Goal: Task Accomplishment & Management: Complete application form

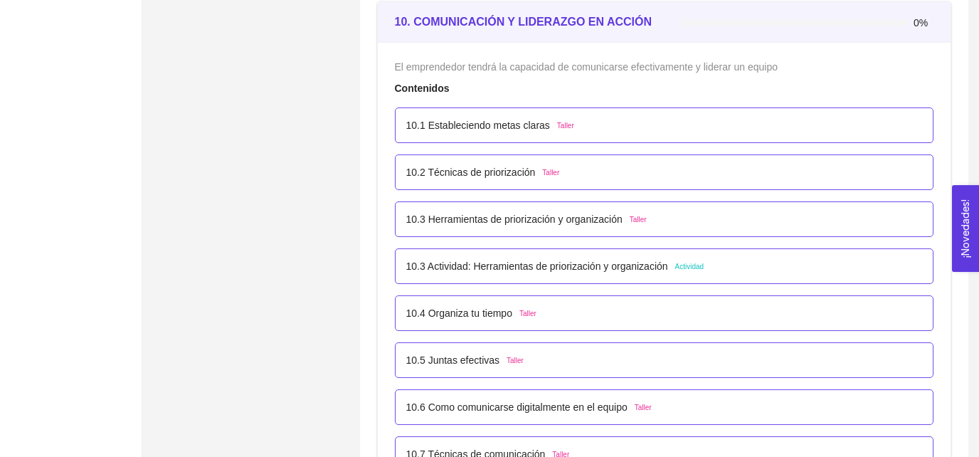
scroll to position [5258, 0]
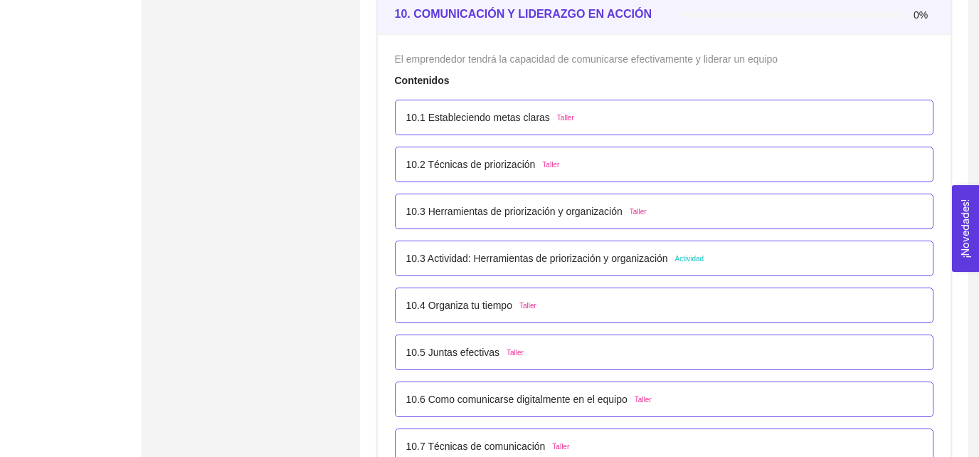
click at [510, 261] on div "10.3 Actividad: Herramientas de priorización y organización Actividad" at bounding box center [664, 258] width 539 height 36
click at [509, 252] on p "10.3 Actividad: Herramientas de priorización y organización" at bounding box center [537, 258] width 262 height 16
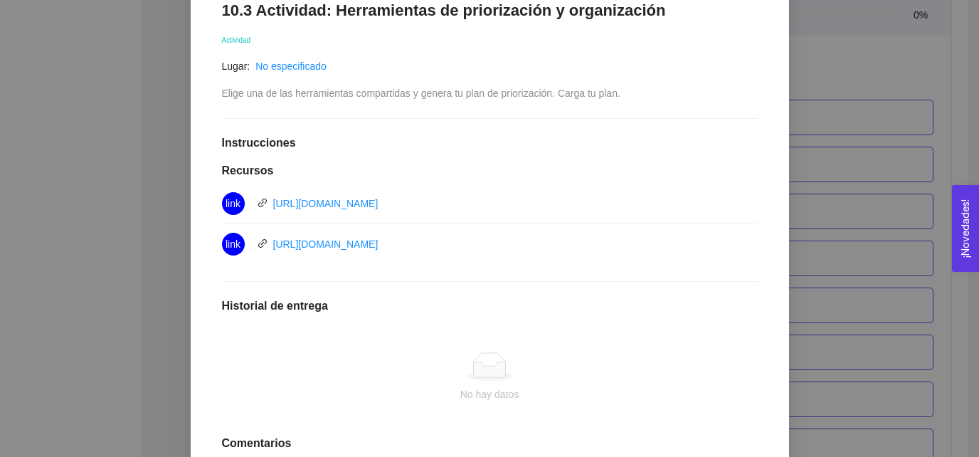
scroll to position [258, 0]
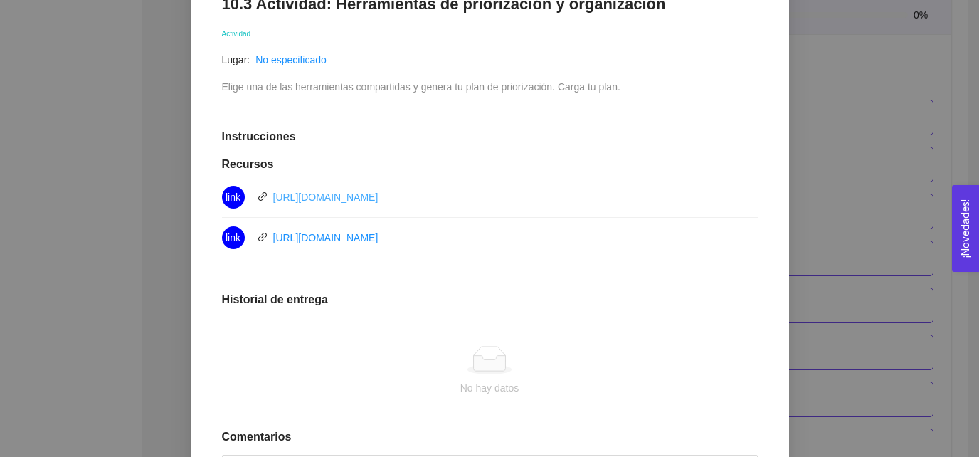
click at [378, 200] on link "[URL][DOMAIN_NAME]" at bounding box center [325, 196] width 105 height 11
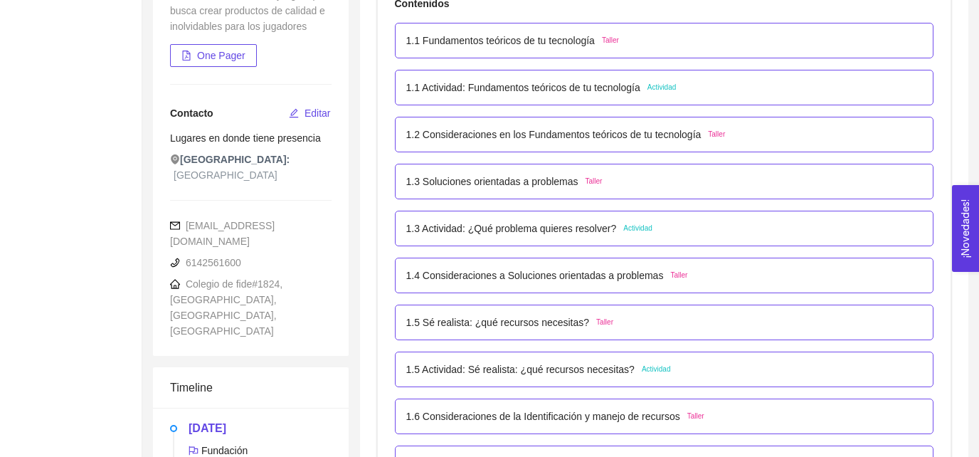
scroll to position [5258, 0]
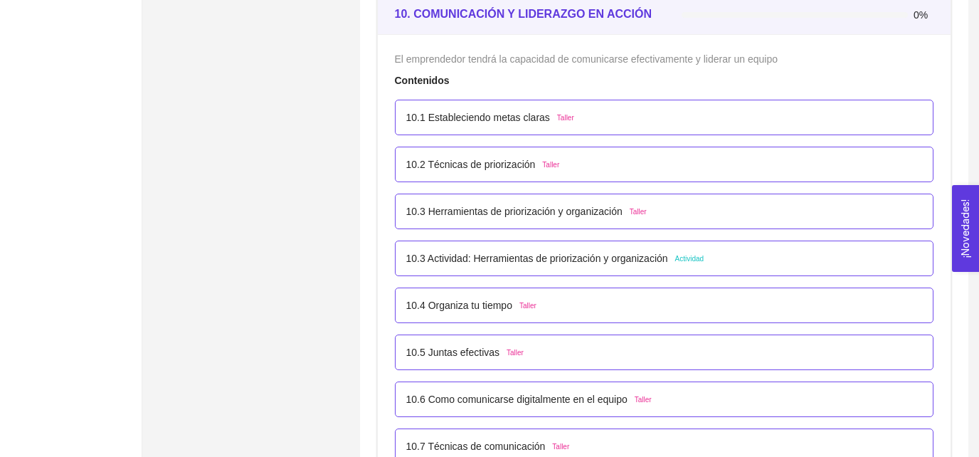
click at [509, 250] on p "10.3 Actividad: Herramientas de priorización y organización" at bounding box center [537, 258] width 262 height 16
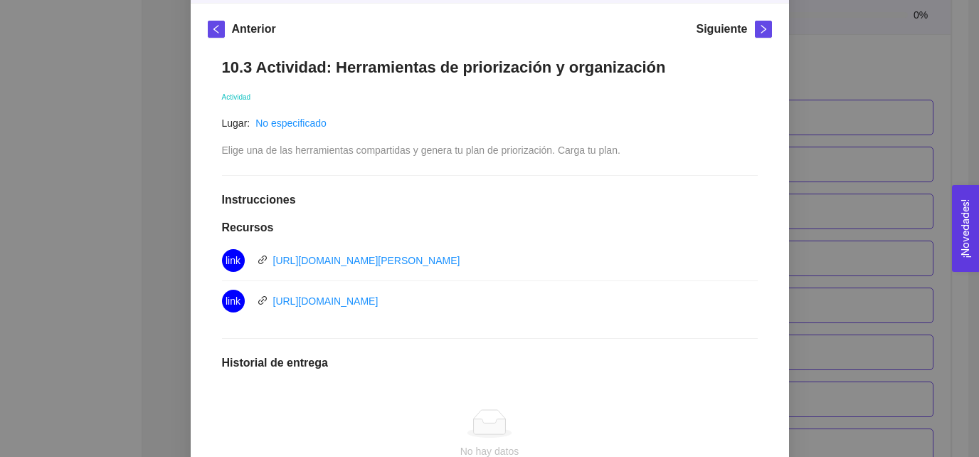
scroll to position [191, 0]
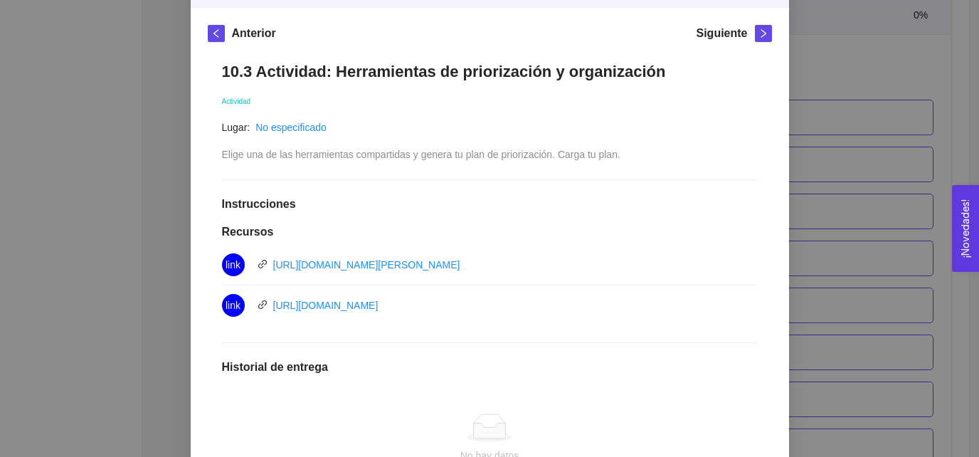
click at [240, 32] on h5 "Anterior" at bounding box center [254, 33] width 44 height 17
click at [216, 34] on icon "left" at bounding box center [216, 33] width 10 height 10
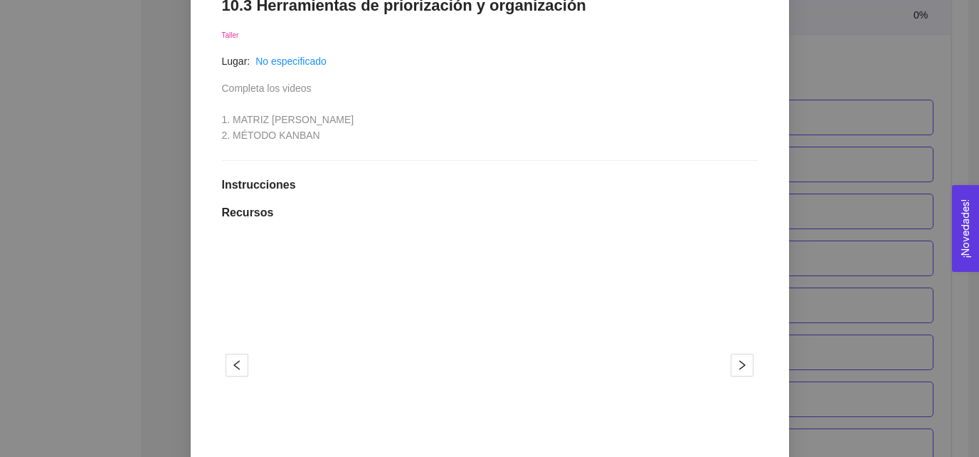
scroll to position [256, 0]
click at [733, 365] on span "right" at bounding box center [741, 365] width 21 height 11
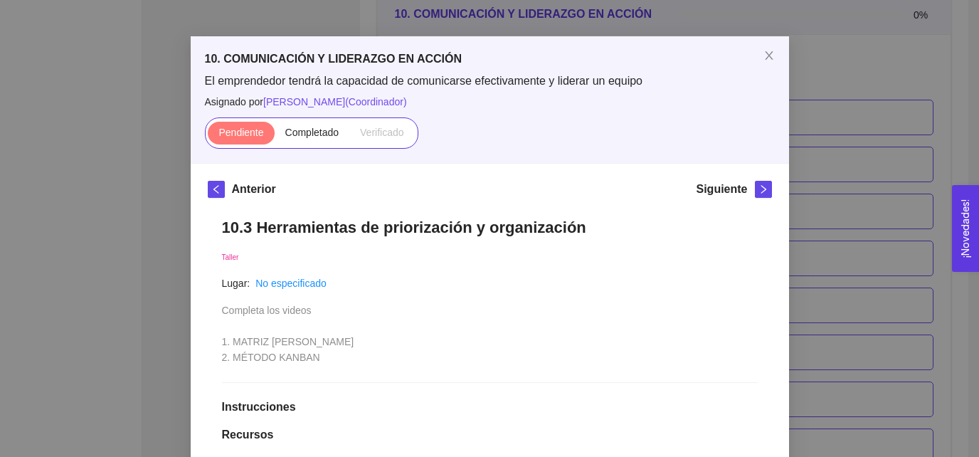
scroll to position [34, 0]
click at [301, 137] on span "Completado" at bounding box center [312, 132] width 54 height 11
click at [275, 137] on input "Completado" at bounding box center [275, 137] width 0 height 0
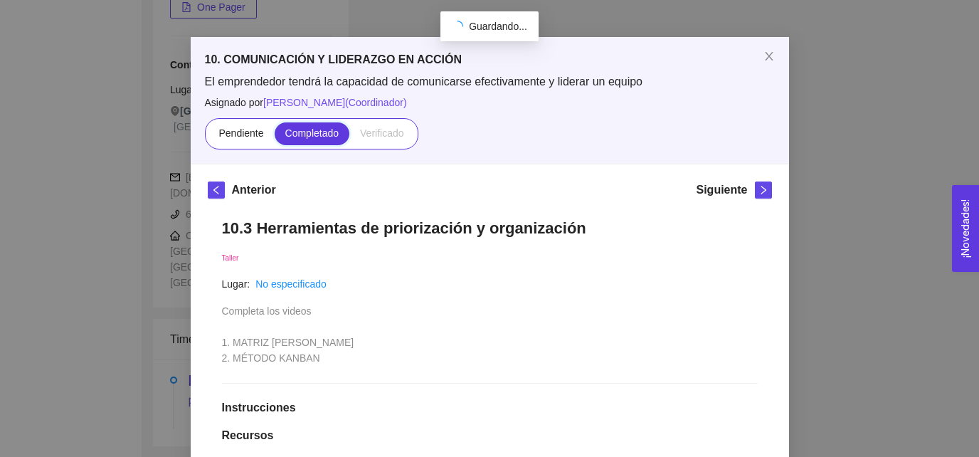
scroll to position [298, 0]
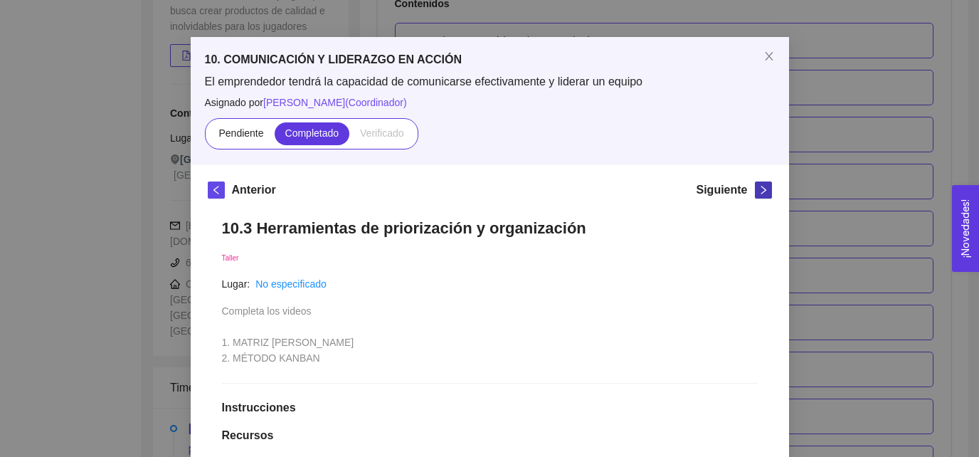
click at [767, 190] on icon "right" at bounding box center [763, 190] width 10 height 10
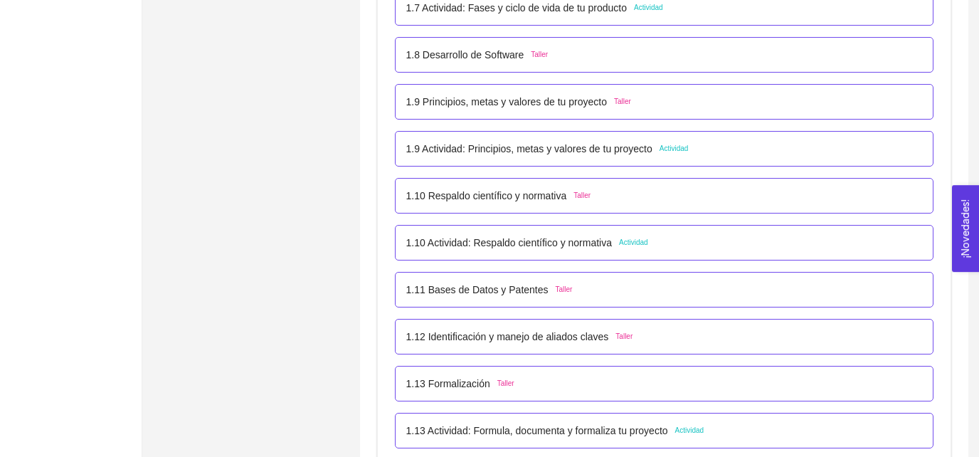
scroll to position [760, 0]
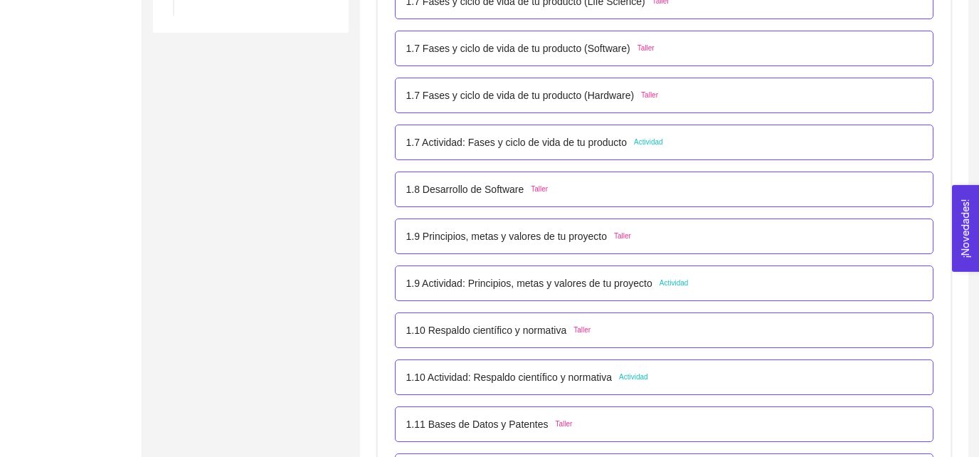
click at [624, 282] on p "1.9 Actividad: Principios, metas y valores de tu proyecto" at bounding box center [529, 283] width 246 height 16
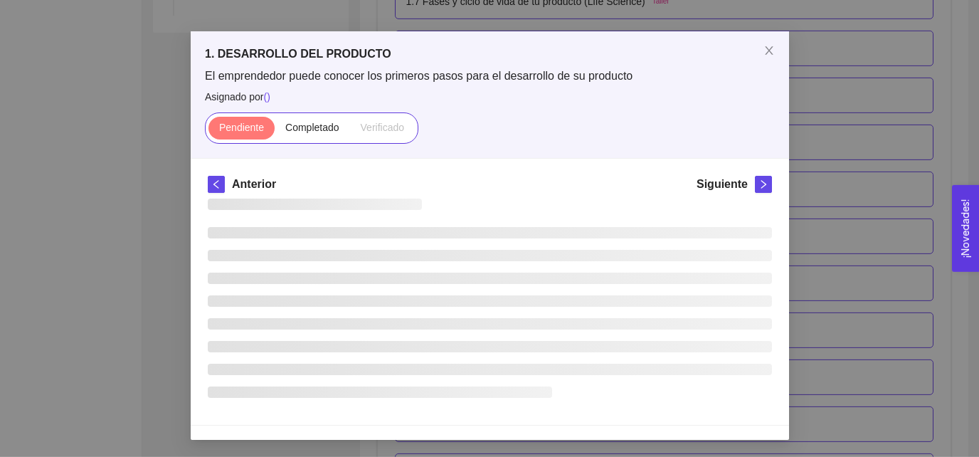
scroll to position [0, 0]
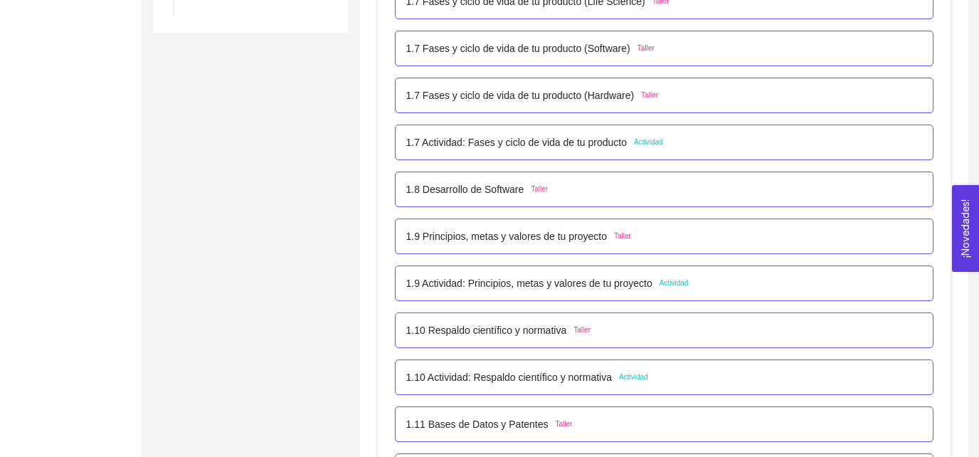
click at [579, 377] on p "1.10 Actividad: Respaldo científico y normativa" at bounding box center [509, 377] width 206 height 16
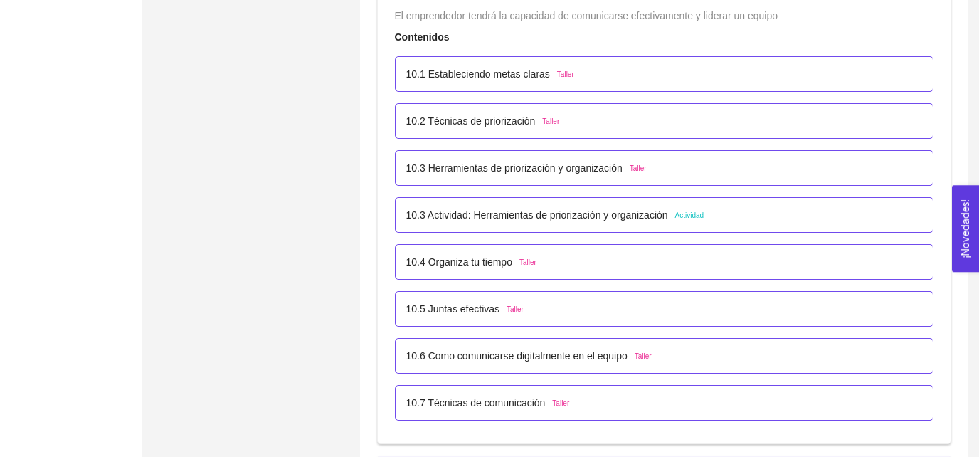
scroll to position [5300, 0]
click at [602, 213] on p "10.3 Actividad: Herramientas de priorización y organización" at bounding box center [537, 216] width 262 height 16
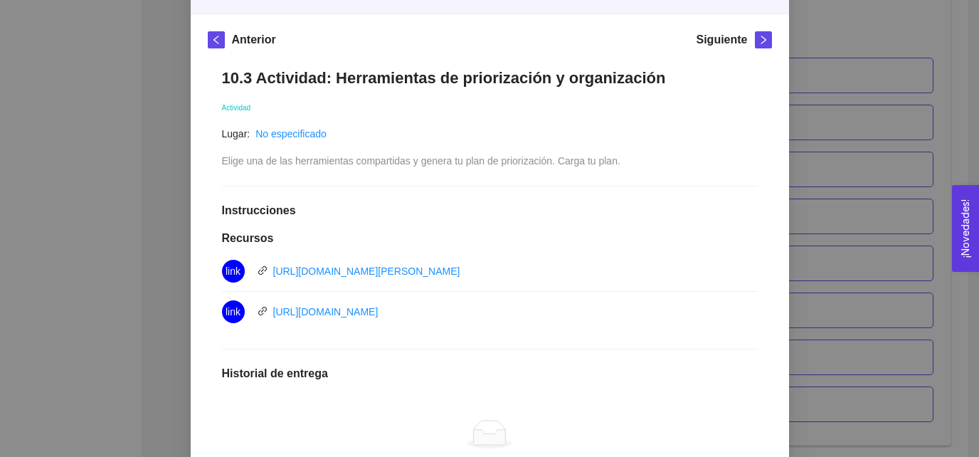
scroll to position [161, 0]
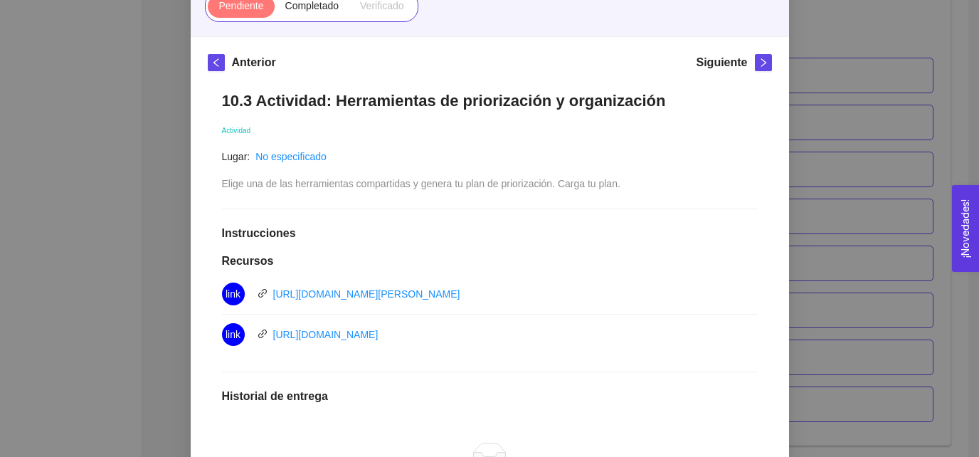
click at [244, 62] on h5 "Anterior" at bounding box center [254, 62] width 44 height 17
click at [209, 63] on span "left" at bounding box center [216, 63] width 16 height 10
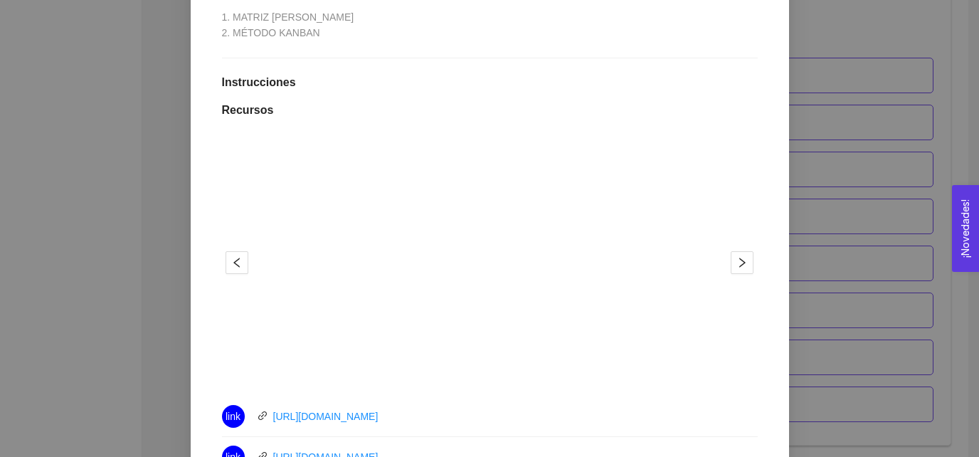
scroll to position [323, 0]
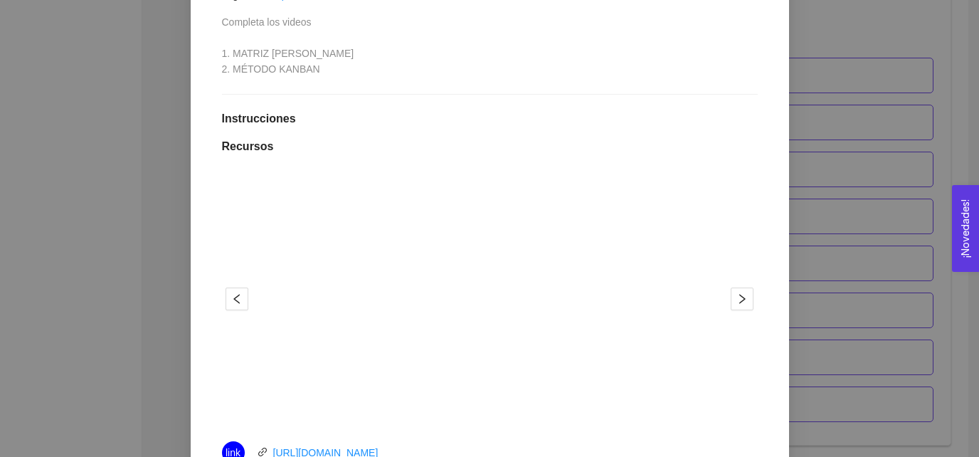
click at [251, 71] on span "Completa los videos 1. MATRIZ DE EISENHOWER 2. MÉTODO KANBAN" at bounding box center [288, 45] width 132 height 58
drag, startPoint x: 251, startPoint y: 71, endPoint x: 262, endPoint y: 74, distance: 11.0
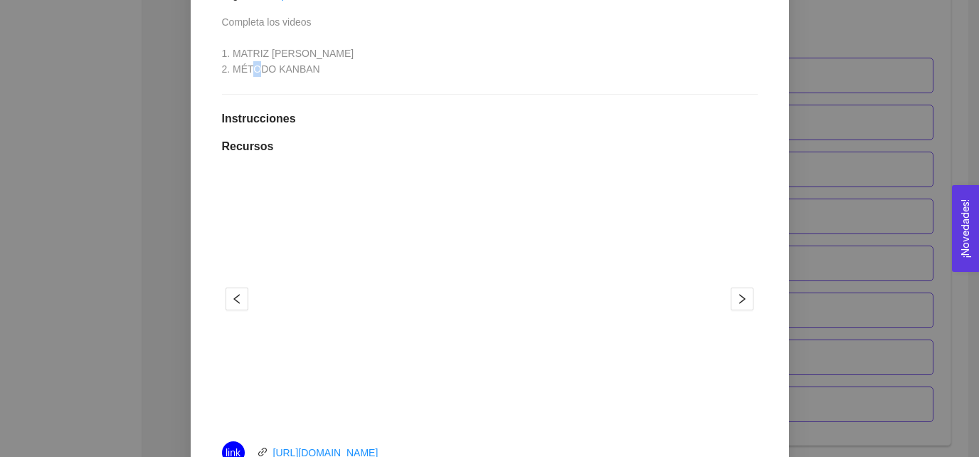
click at [262, 74] on span "Completa los videos 1. MATRIZ DE EISENHOWER 2. MÉTODO KANBAN" at bounding box center [288, 45] width 132 height 58
click at [260, 73] on span "Completa los videos 1. MATRIZ DE EISENHOWER 2. MÉTODO KANBAN" at bounding box center [288, 45] width 132 height 58
drag, startPoint x: 260, startPoint y: 73, endPoint x: 294, endPoint y: 70, distance: 34.3
click at [294, 70] on span "Completa los videos 1. MATRIZ DE EISENHOWER 2. MÉTODO KANBAN" at bounding box center [288, 45] width 132 height 58
copy span "MÉTODO KANBAN"
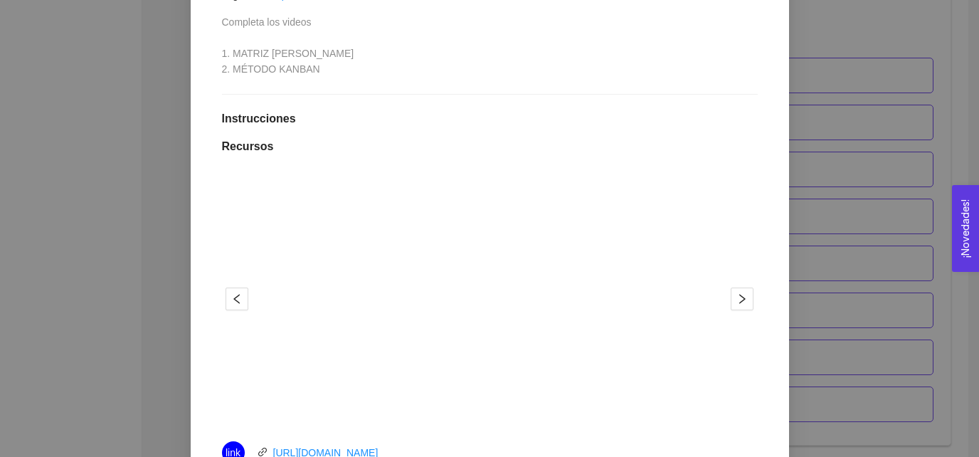
click at [244, 53] on span "Completa los videos 1. MATRIZ DE EISENHOWER 2. MÉTODO KANBAN" at bounding box center [288, 45] width 132 height 58
drag, startPoint x: 244, startPoint y: 53, endPoint x: 331, endPoint y: 55, distance: 87.5
click at [331, 55] on span "Completa los videos 1. MATRIZ DE EISENHOWER 2. MÉTODO KANBAN" at bounding box center [288, 45] width 132 height 58
copy span "MATRIZ DE EISENHOWER"
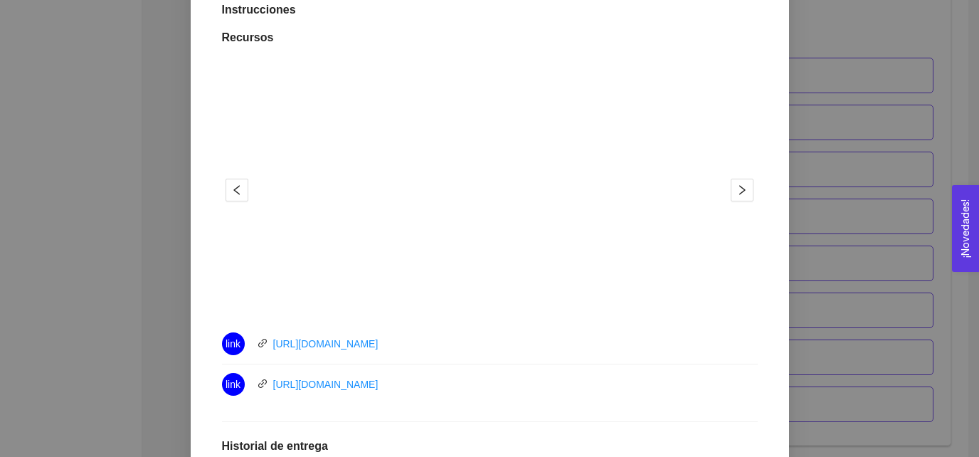
scroll to position [424, 0]
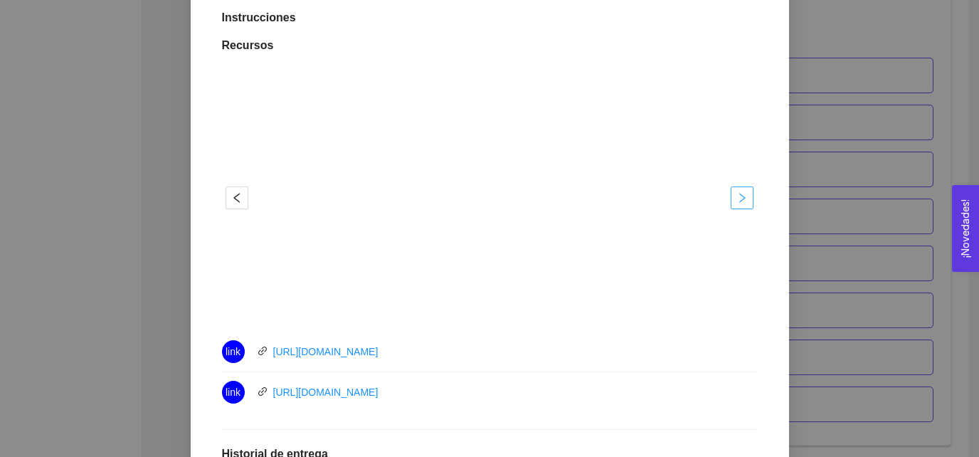
click at [744, 198] on icon "right" at bounding box center [741, 197] width 11 height 11
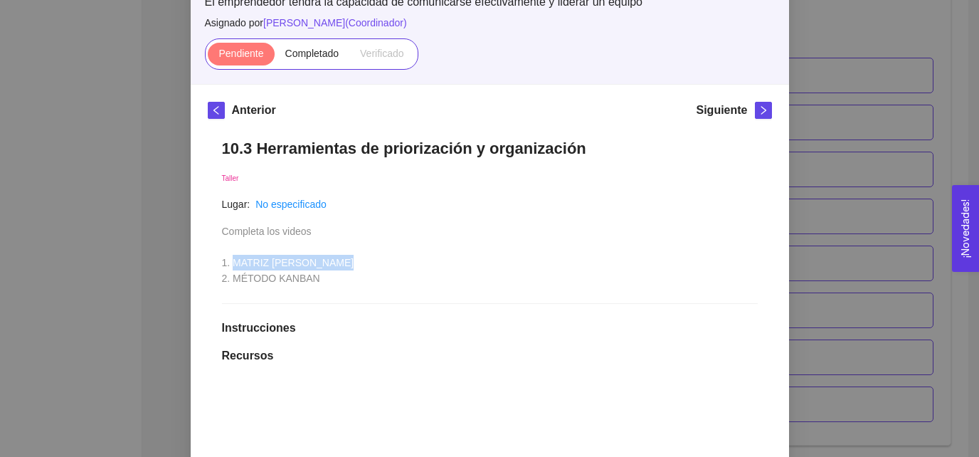
scroll to position [110, 0]
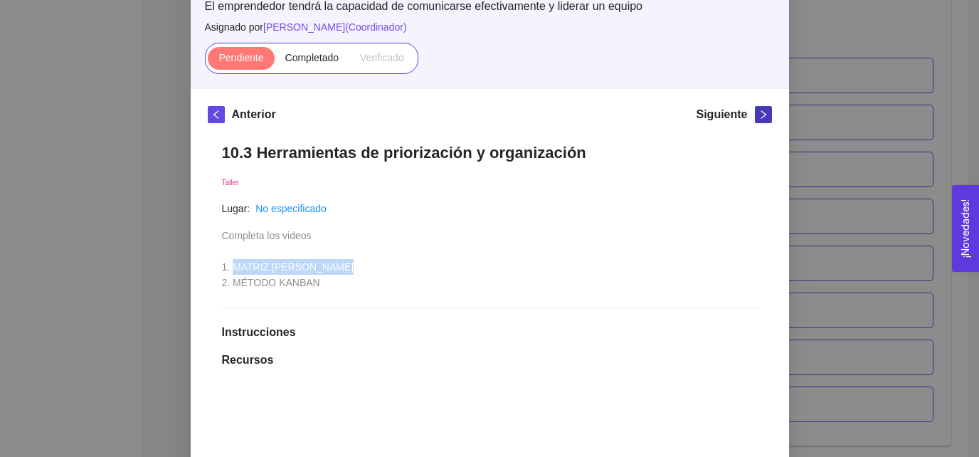
click at [760, 112] on icon "right" at bounding box center [763, 115] width 10 height 10
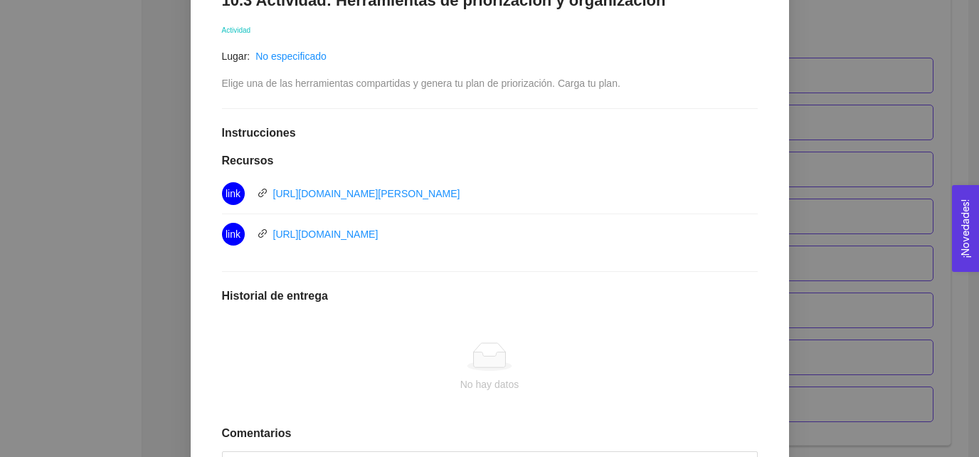
scroll to position [257, 0]
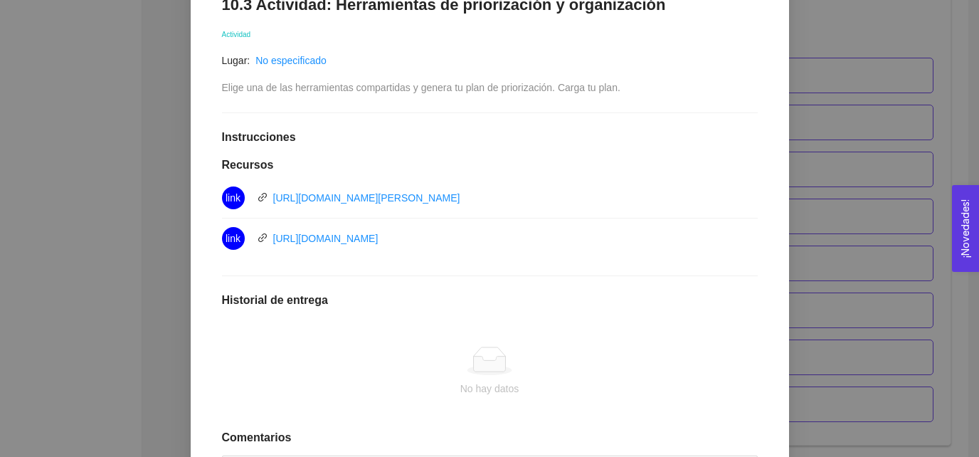
click at [148, 270] on div "10. COMUNICACIÓN Y LIDERAZGO EN ACCIÓN El emprendedor tendrá la capacidad de co…" at bounding box center [489, 228] width 979 height 457
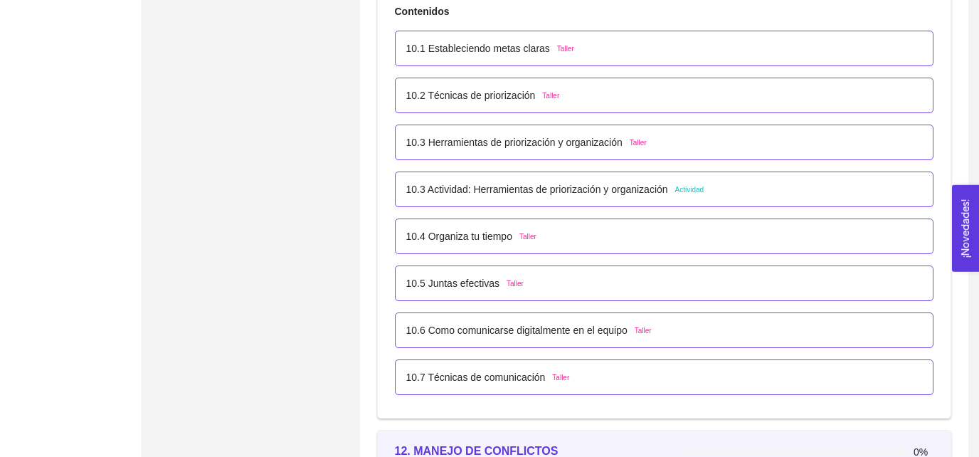
scroll to position [5321, 0]
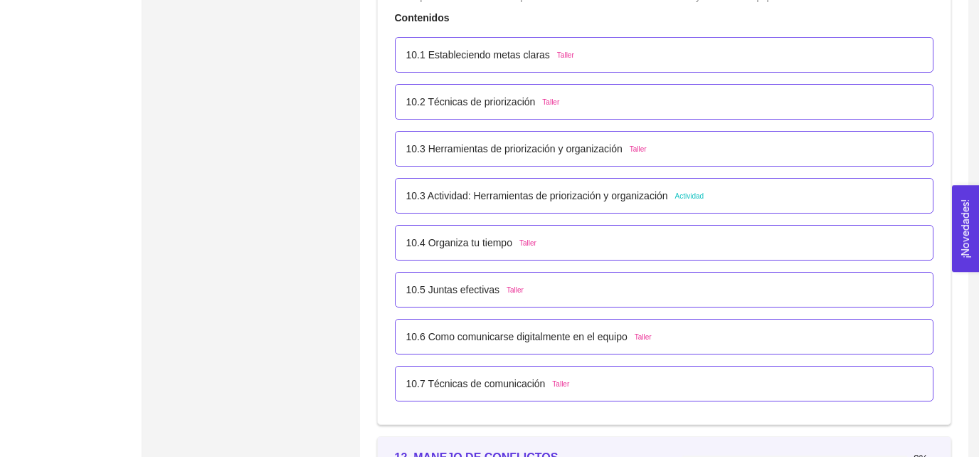
click at [586, 200] on div "10.3 Actividad: Herramientas de priorización y organización Actividad" at bounding box center [664, 196] width 539 height 36
click at [444, 189] on p "10.3 Actividad: Herramientas de priorización y organización" at bounding box center [537, 196] width 262 height 16
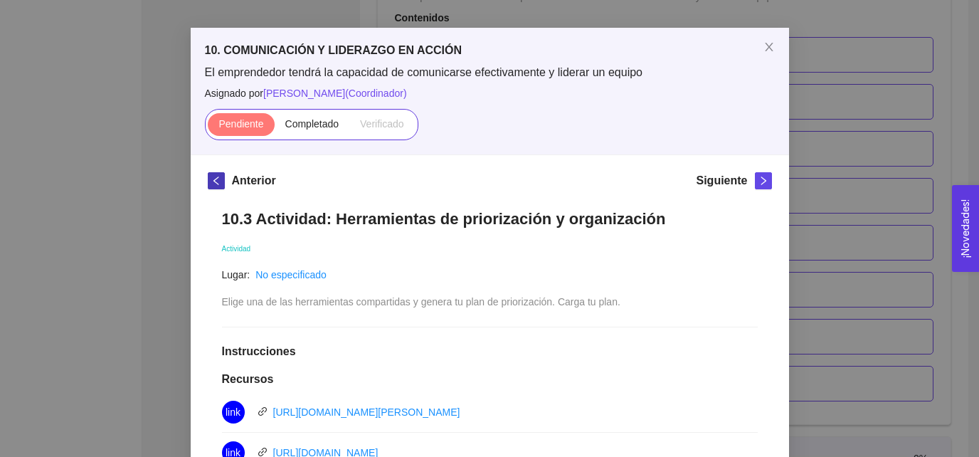
click at [211, 176] on icon "left" at bounding box center [216, 181] width 10 height 10
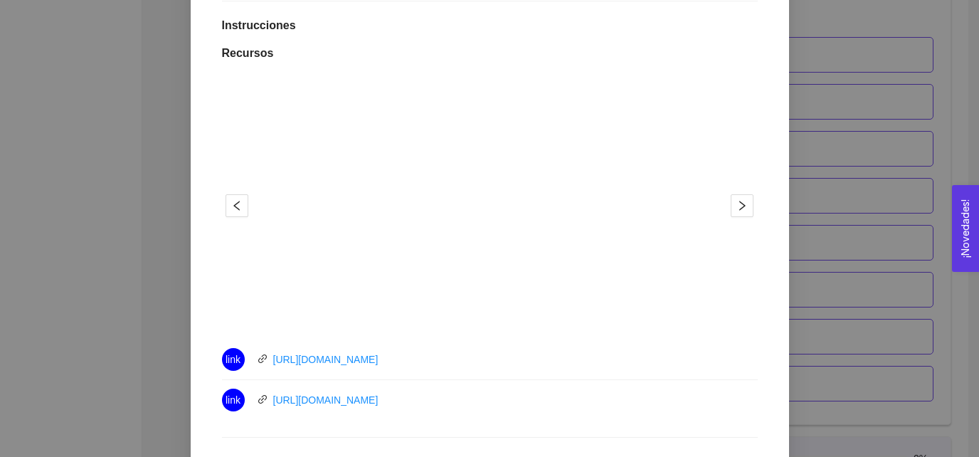
scroll to position [420, 0]
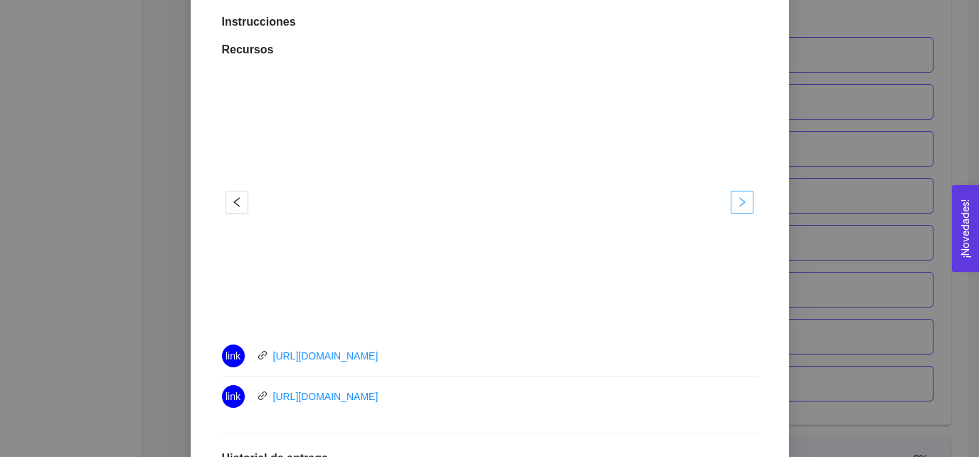
click at [733, 196] on span "right" at bounding box center [741, 201] width 21 height 11
click at [231, 206] on icon "left" at bounding box center [236, 201] width 11 height 11
click at [738, 213] on div "1 2" at bounding box center [490, 202] width 536 height 256
click at [738, 208] on button "button" at bounding box center [741, 202] width 23 height 23
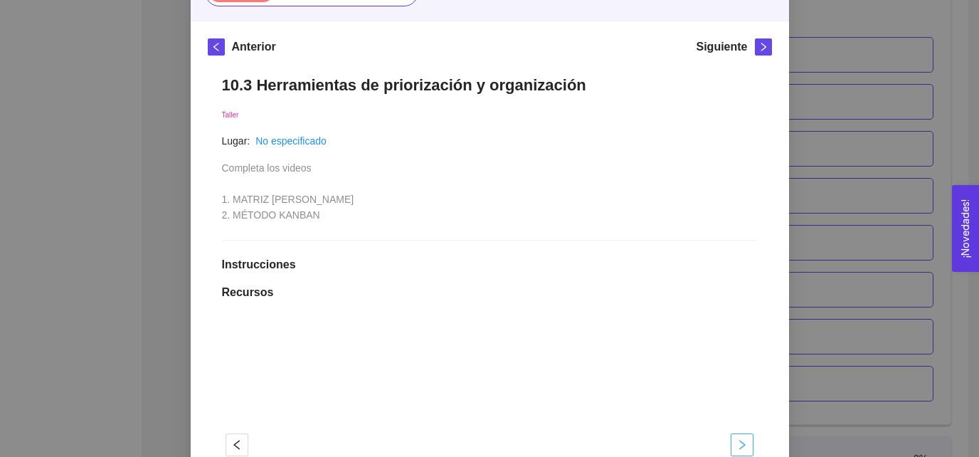
scroll to position [159, 0]
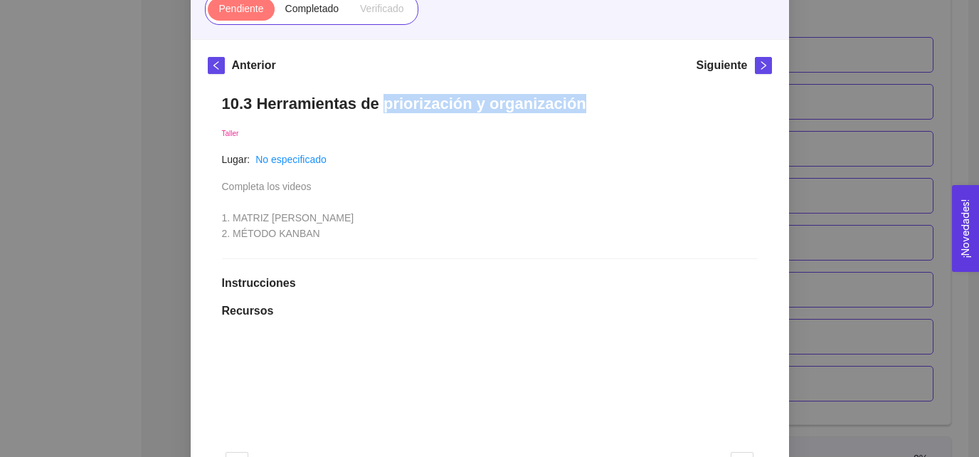
drag, startPoint x: 378, startPoint y: 107, endPoint x: 592, endPoint y: 103, distance: 213.4
click at [592, 103] on h1 "10.3 Herramientas de priorización y organización" at bounding box center [490, 103] width 536 height 19
copy h1 "priorización y organización"
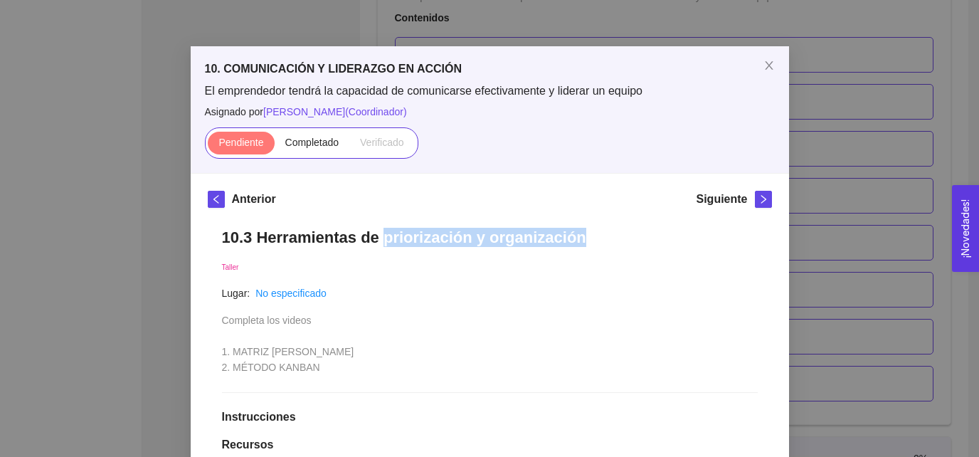
scroll to position [12, 0]
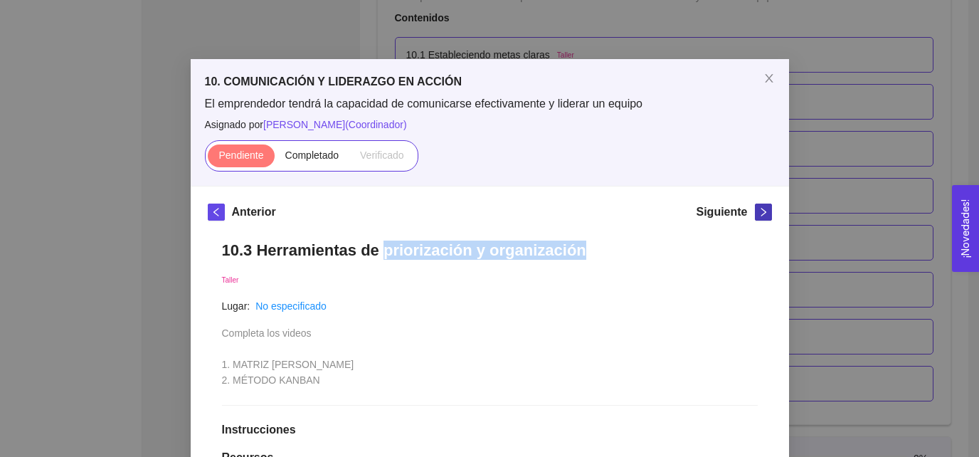
click at [756, 208] on span "right" at bounding box center [763, 212] width 16 height 10
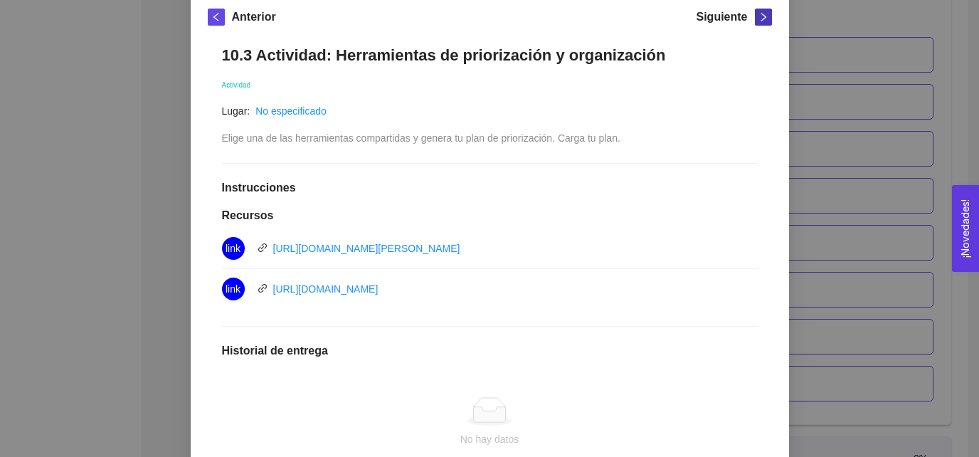
scroll to position [389, 0]
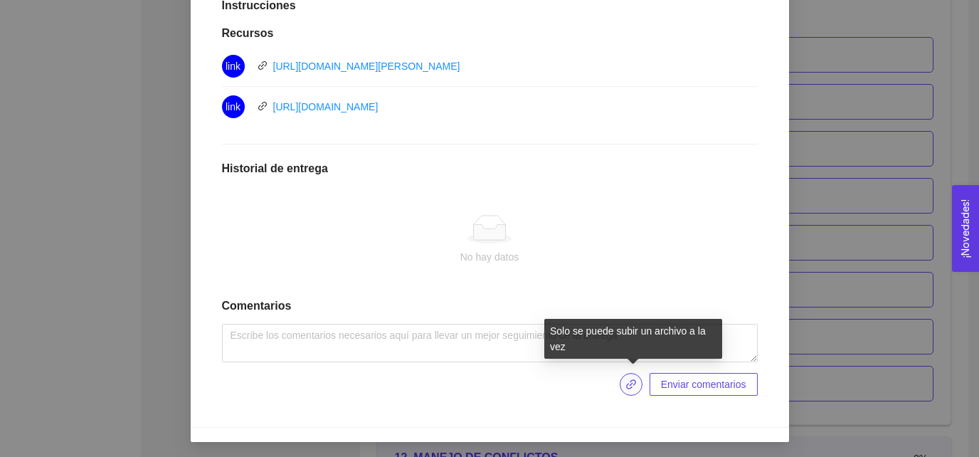
click at [635, 378] on icon "link" at bounding box center [630, 383] width 11 height 11
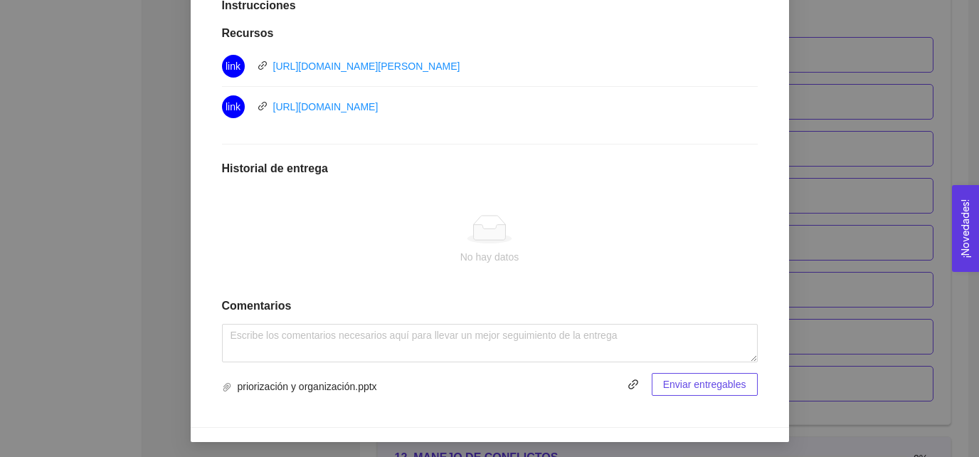
click at [678, 380] on span "Enviar entregables" at bounding box center [704, 384] width 83 height 16
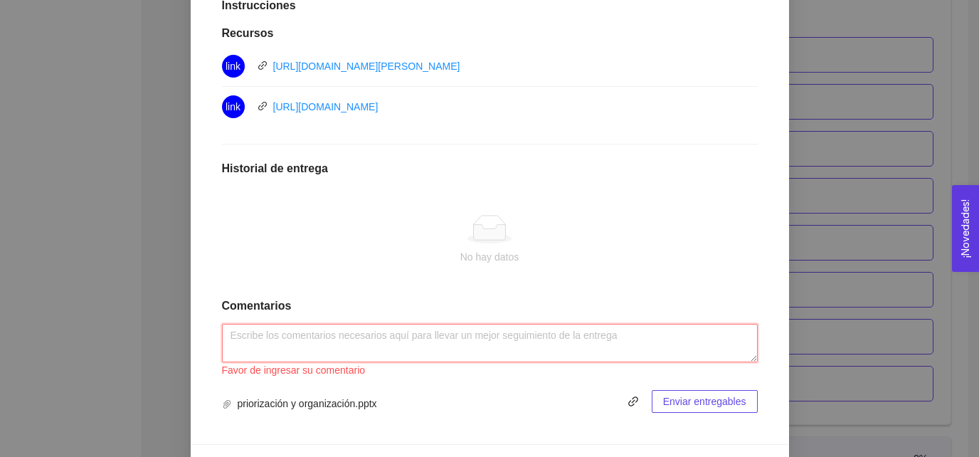
click at [449, 332] on textarea at bounding box center [490, 343] width 536 height 38
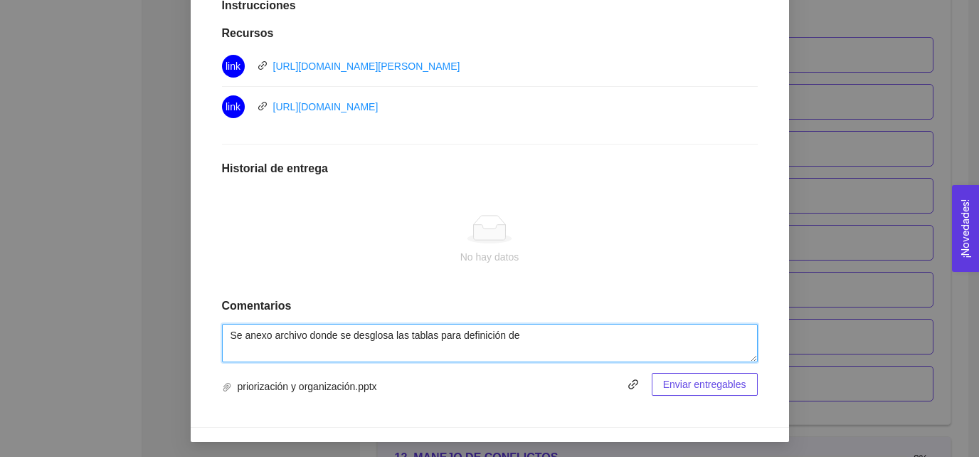
paste textarea "priorización y organización"
type textarea "Se anexo archivo donde se desglosa las tablas para definición de priorización y…"
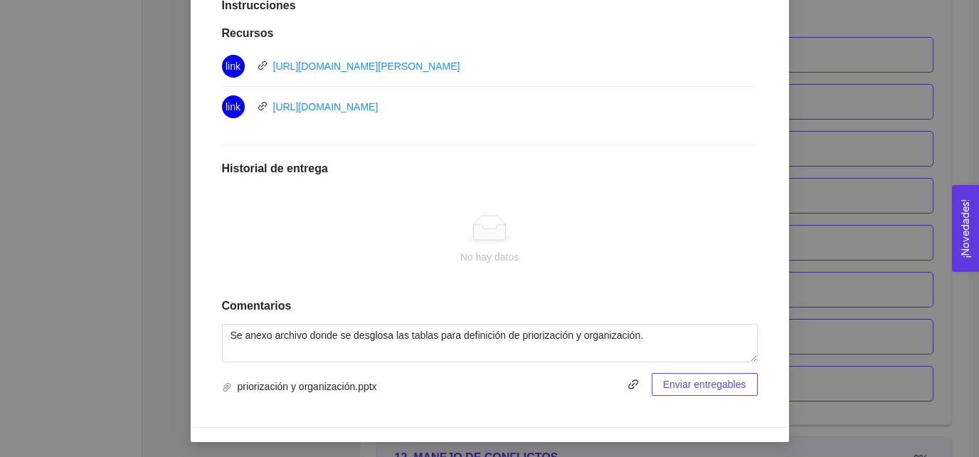
click at [684, 383] on span "Enviar entregables" at bounding box center [704, 384] width 83 height 16
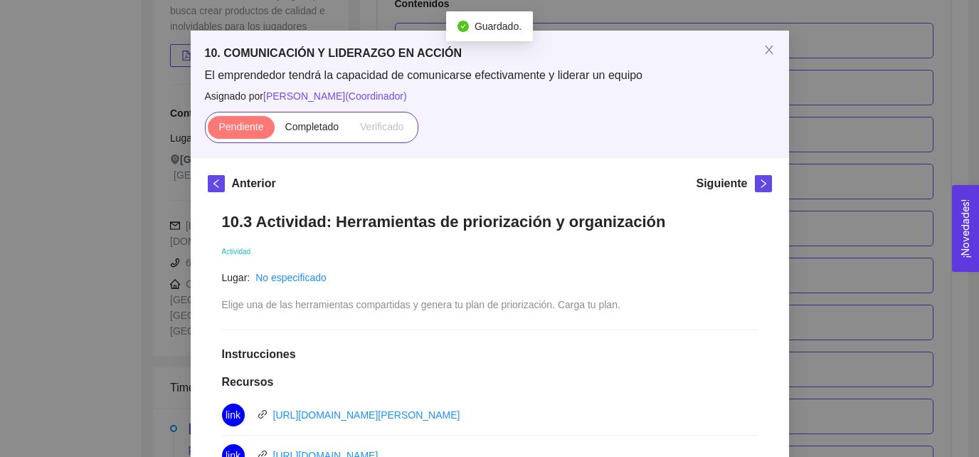
scroll to position [0, 0]
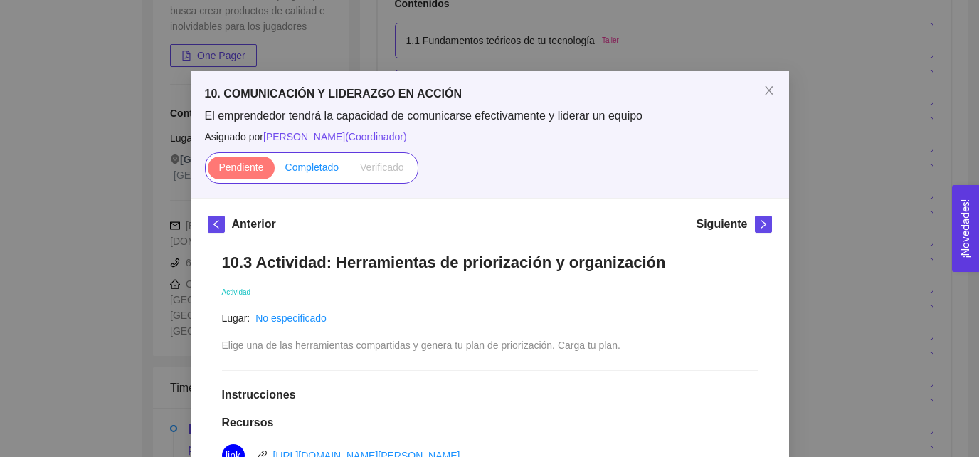
click at [334, 159] on label "Completado" at bounding box center [312, 167] width 75 height 23
click at [275, 171] on input "Completado" at bounding box center [275, 171] width 0 height 0
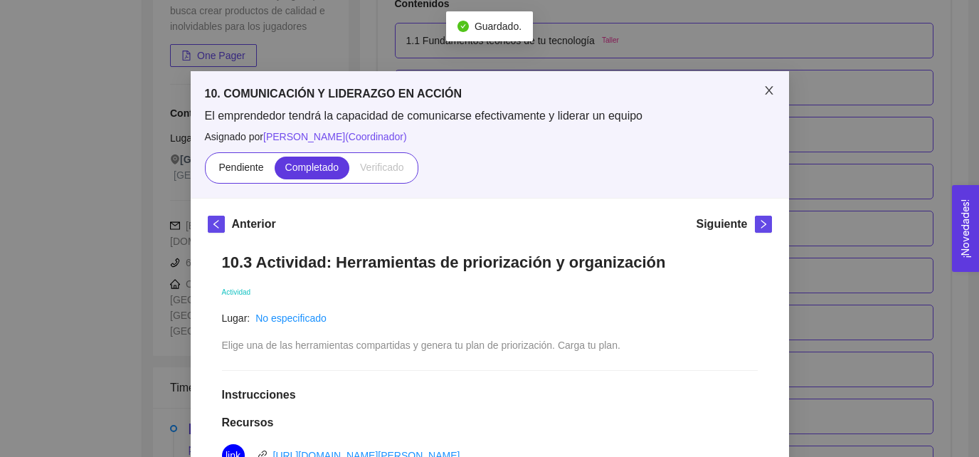
click at [763, 92] on icon "close" at bounding box center [768, 90] width 11 height 11
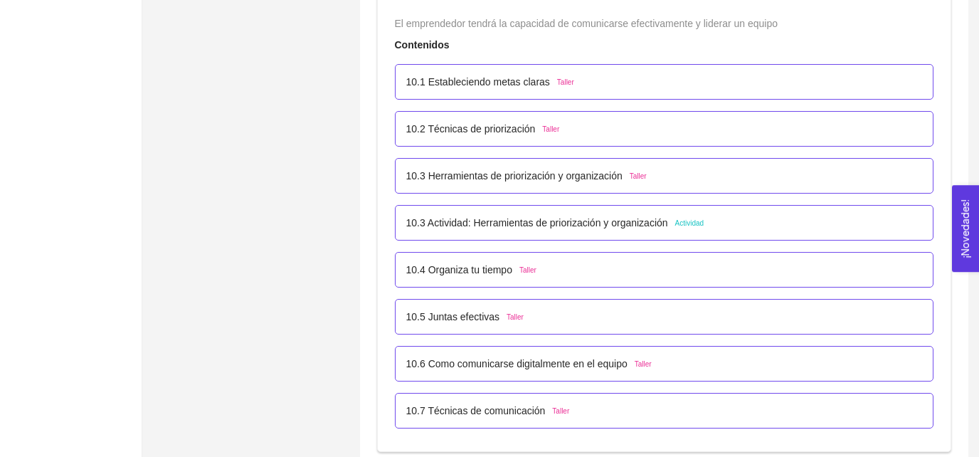
scroll to position [5295, 0]
click at [565, 181] on div "10.3 Herramientas de priorización y organización Taller" at bounding box center [664, 175] width 539 height 36
click at [550, 175] on p "10.3 Herramientas de priorización y organización" at bounding box center [514, 175] width 216 height 16
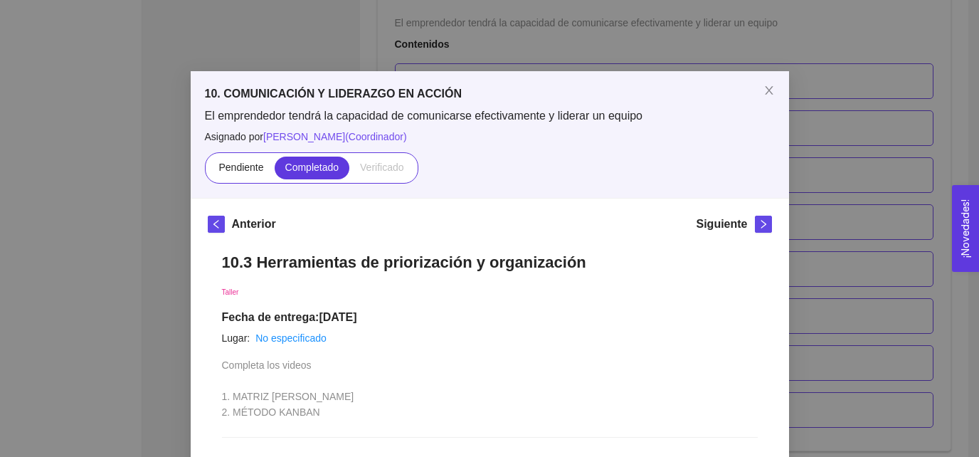
click at [415, 266] on h1 "10.3 Herramientas de priorización y organización" at bounding box center [490, 261] width 536 height 19
click at [770, 91] on icon "close" at bounding box center [768, 90] width 11 height 11
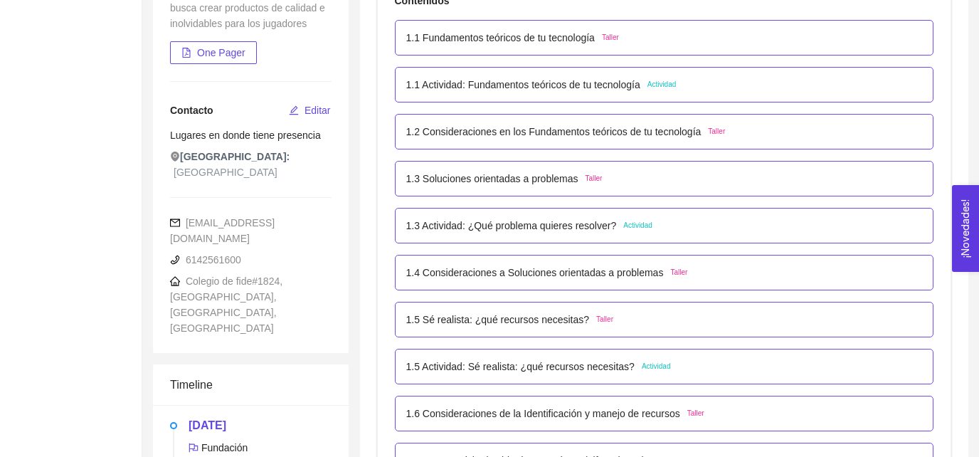
scroll to position [0, 0]
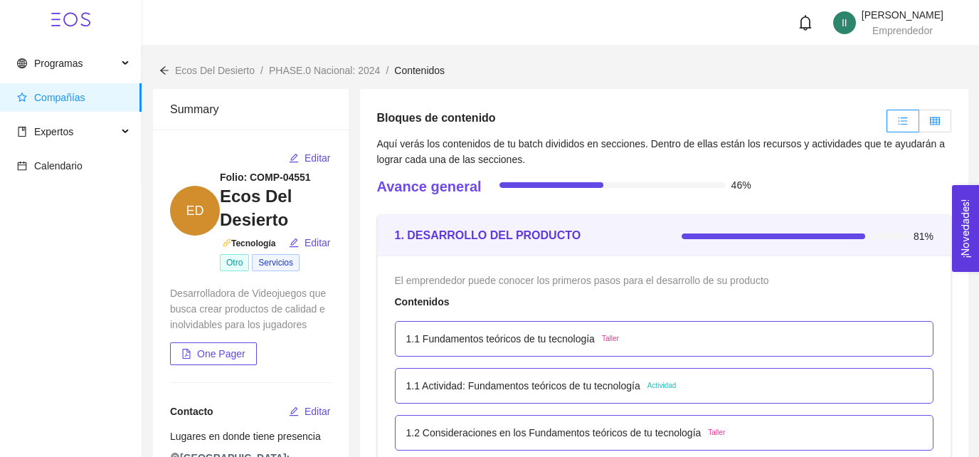
click at [934, 114] on label at bounding box center [935, 121] width 32 height 23
click at [919, 124] on input "radio" at bounding box center [919, 124] width 0 height 0
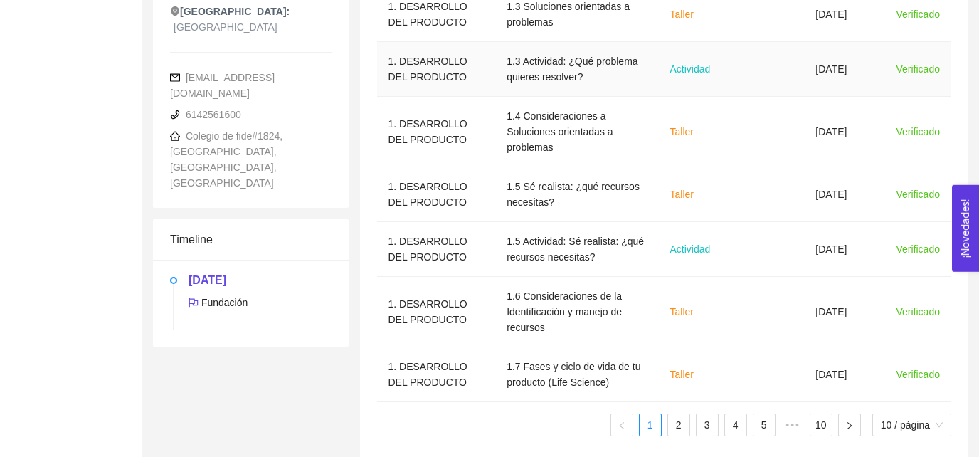
scroll to position [462, 0]
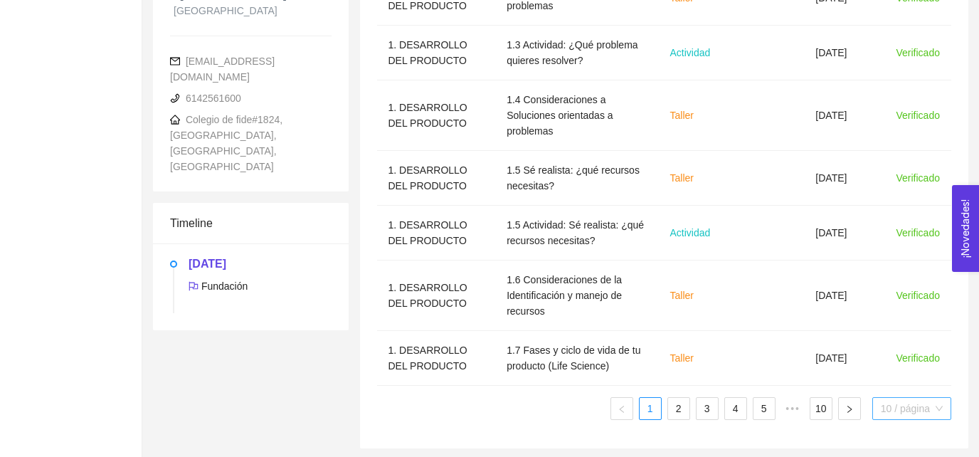
click at [925, 398] on span "10 / página" at bounding box center [912, 408] width 62 height 21
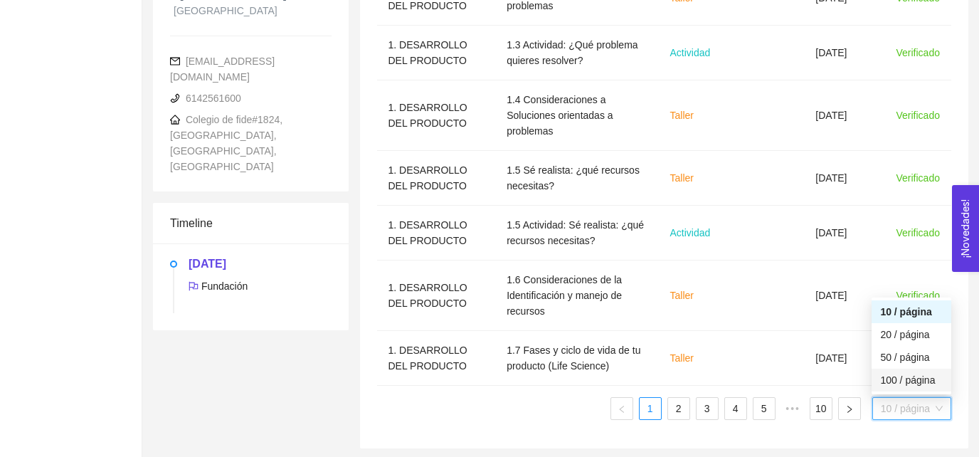
click at [904, 378] on div "100 / página" at bounding box center [911, 380] width 63 height 16
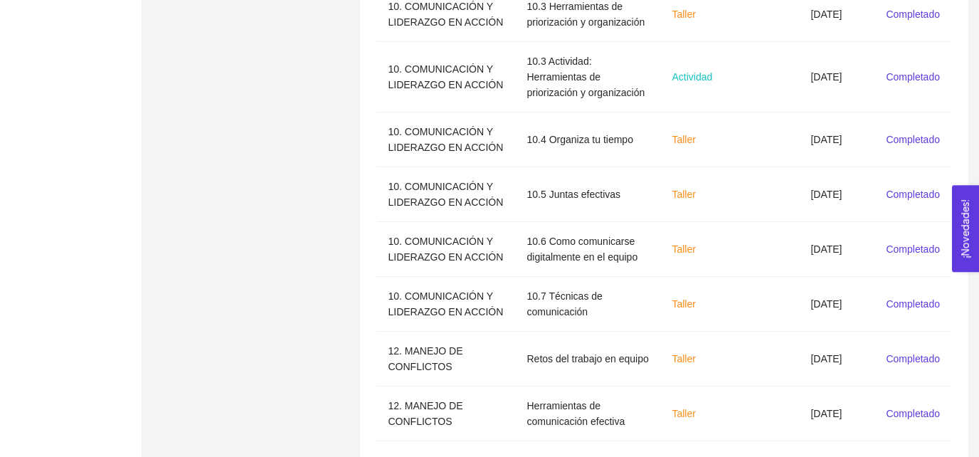
scroll to position [5357, 0]
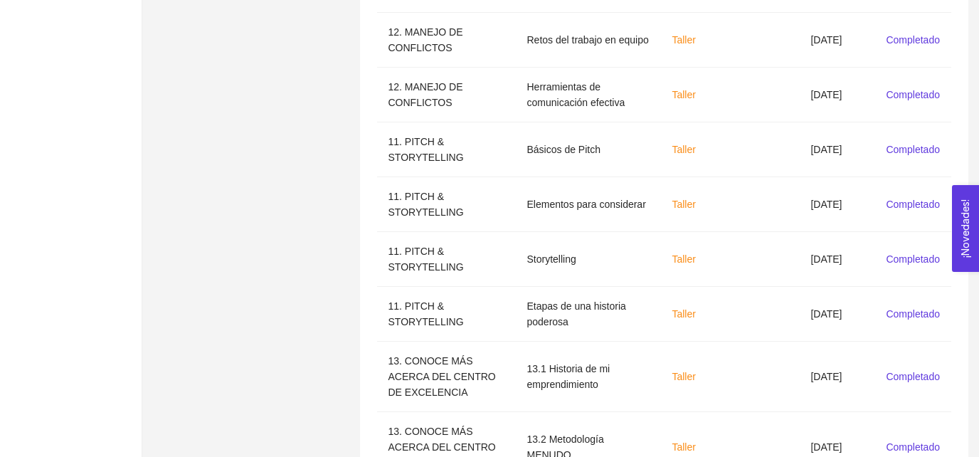
click at [898, 400] on div "10 / página" at bounding box center [909, 408] width 68 height 16
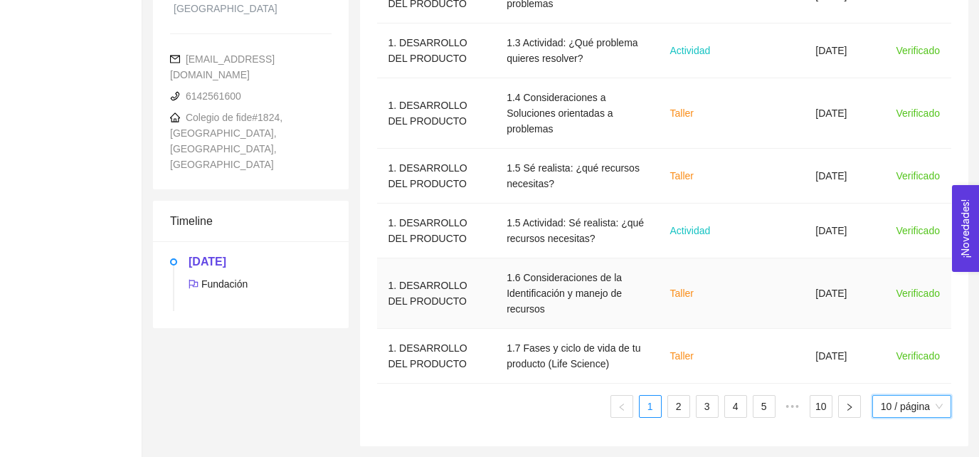
scroll to position [462, 0]
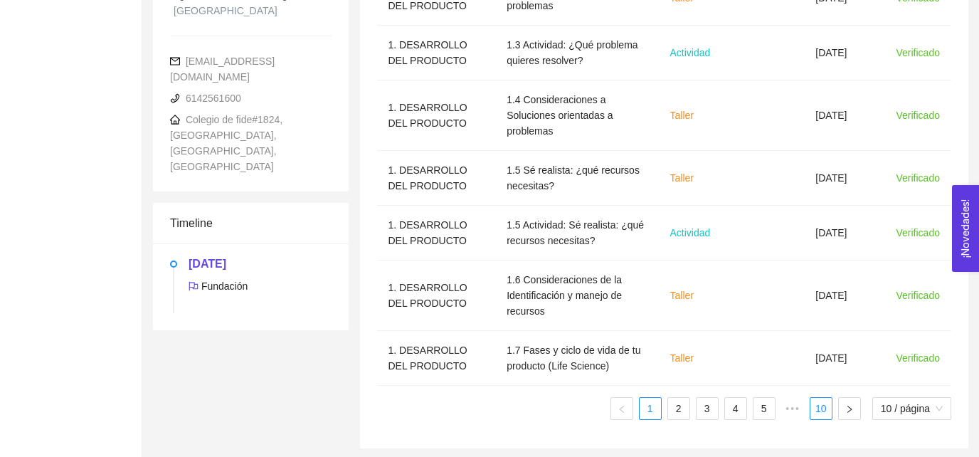
click at [819, 411] on link "10" at bounding box center [820, 408] width 21 height 21
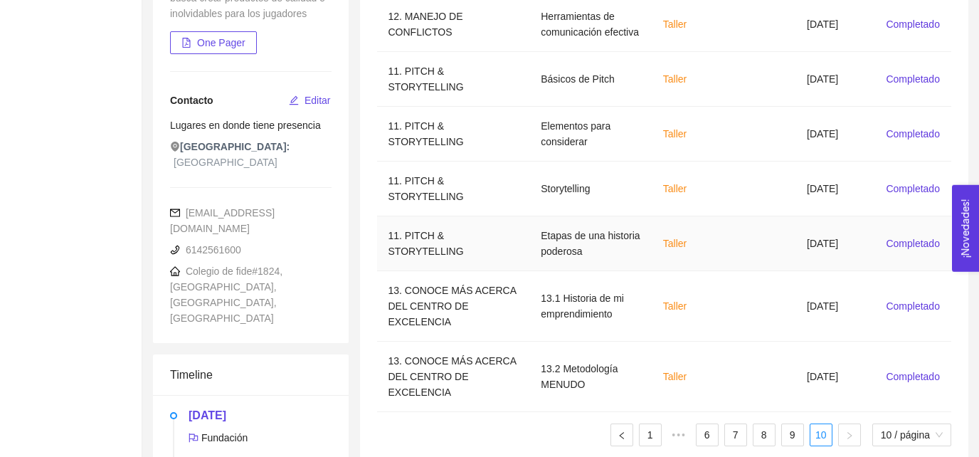
scroll to position [337, 0]
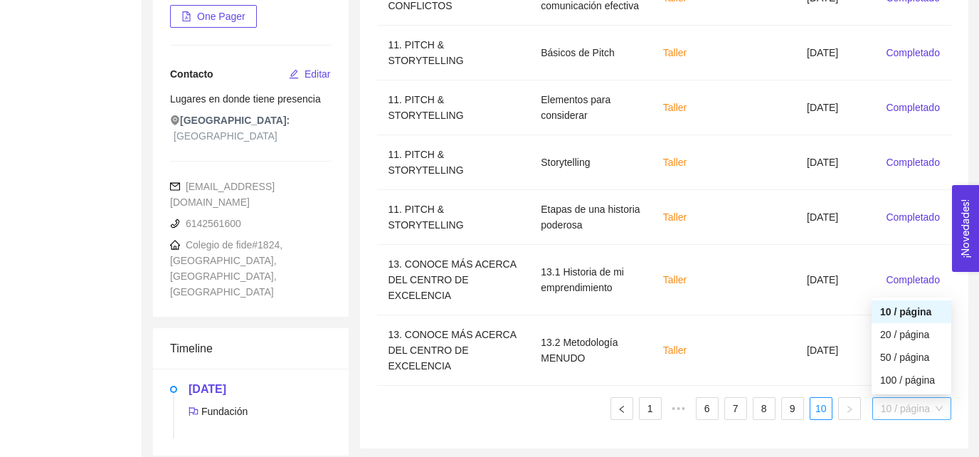
click at [887, 399] on span "10 / página" at bounding box center [912, 408] width 62 height 21
click at [890, 383] on div "100 / página" at bounding box center [911, 380] width 63 height 16
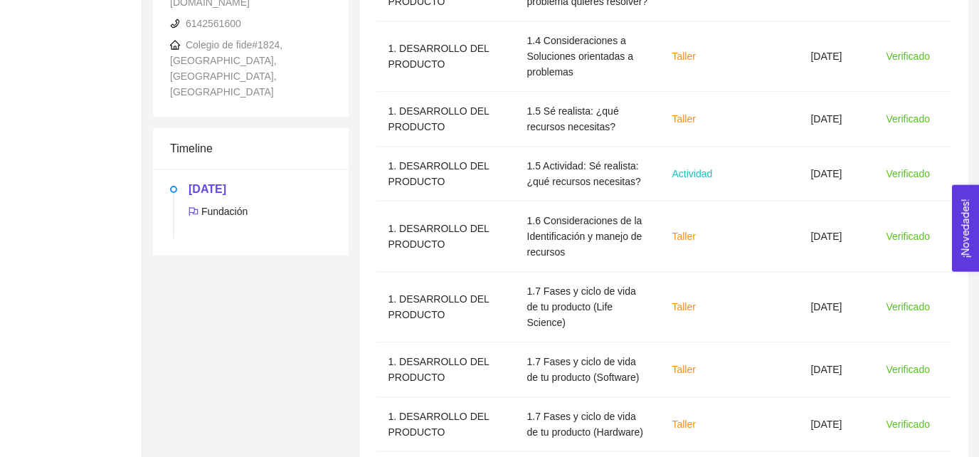
scroll to position [0, 0]
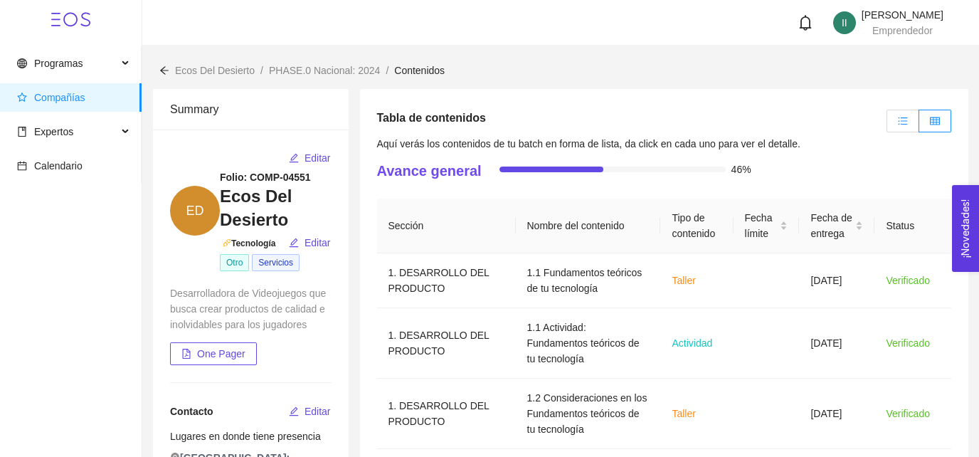
click at [900, 116] on icon "unordered-list" at bounding box center [903, 121] width 10 height 10
click at [887, 124] on input "radio" at bounding box center [887, 124] width 0 height 0
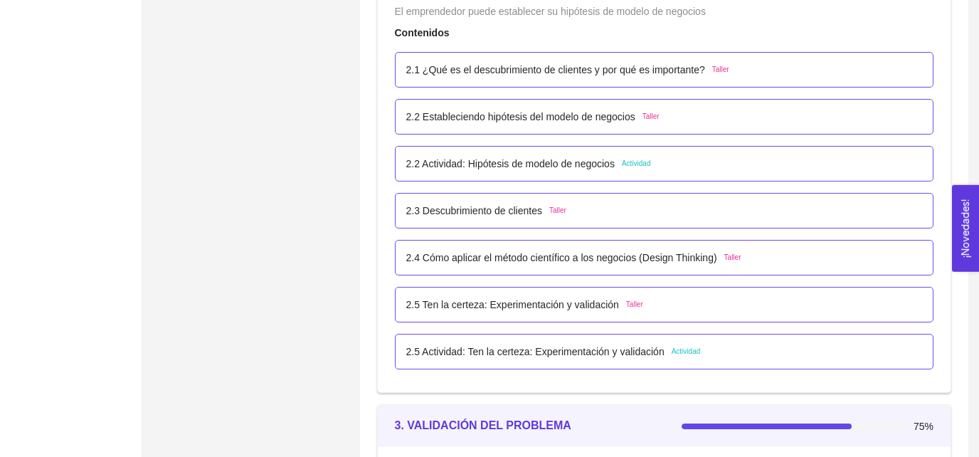
scroll to position [1427, 0]
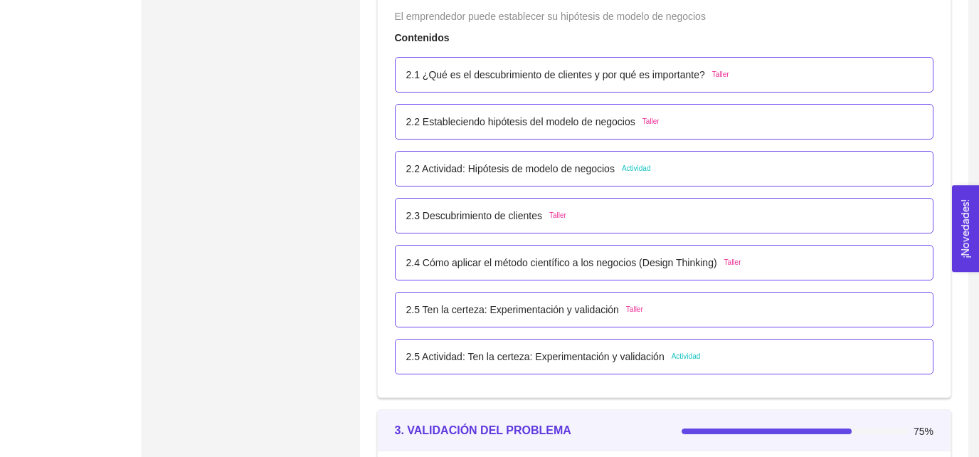
click at [566, 164] on p "2.2 Actividad: Hipótesis de modelo de negocios" at bounding box center [510, 169] width 208 height 16
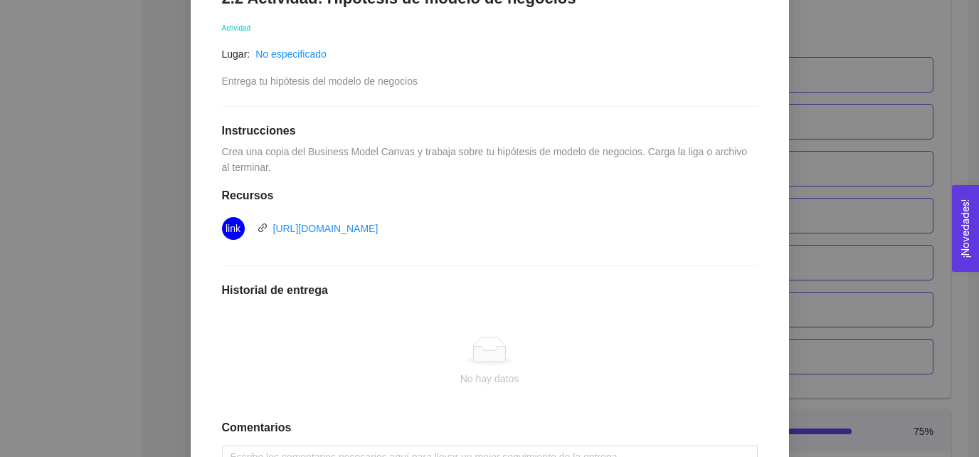
scroll to position [386, 0]
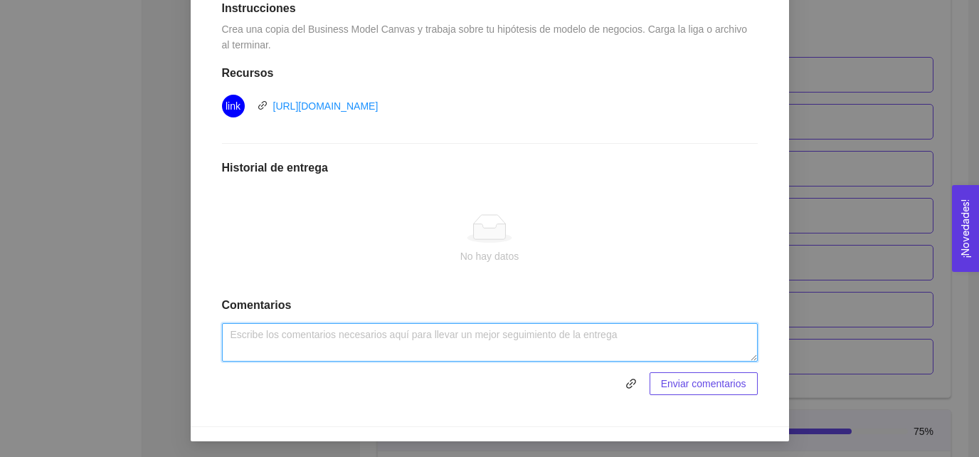
click at [359, 323] on textarea at bounding box center [490, 342] width 536 height 38
paste textarea "https://docs.google.com/drawings/d/1_BqPBPVYwx5gjRwVQWclTGC-kZA7O7Mr_mo8K2leuJY…"
type textarea "https://docs.google.com/drawings/d/1_BqPBPVYwx5gjRwVQWclTGC-kZA7O7Mr_mo8K2leuJY…"
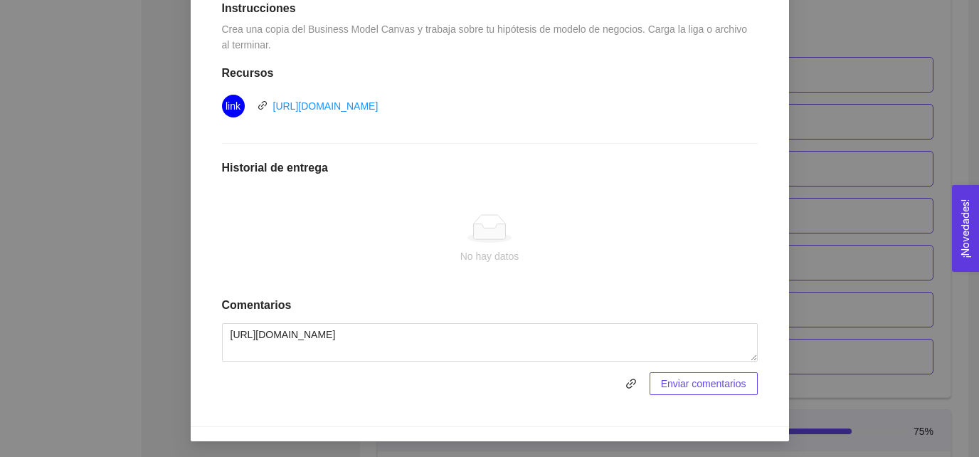
click at [501, 386] on span at bounding box center [432, 383] width 420 height 23
click at [702, 381] on span "Enviar comentarios" at bounding box center [703, 384] width 85 height 16
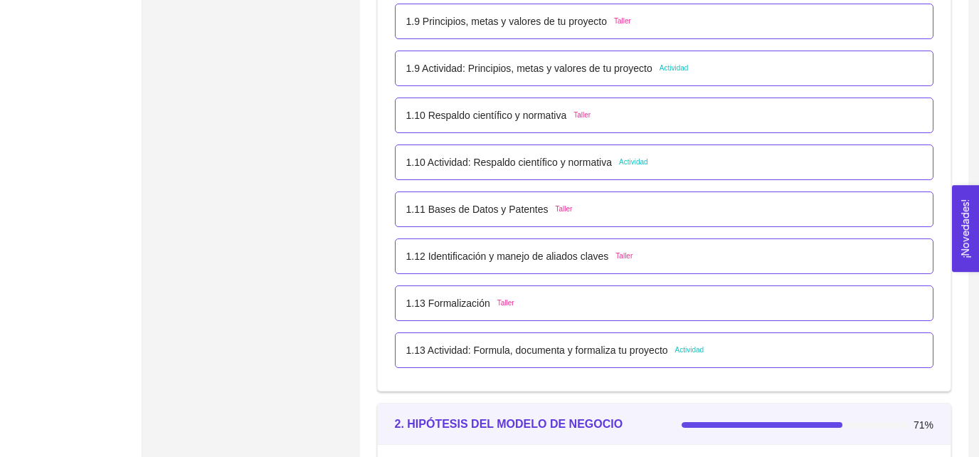
scroll to position [974, 0]
